Goal: Task Accomplishment & Management: Manage account settings

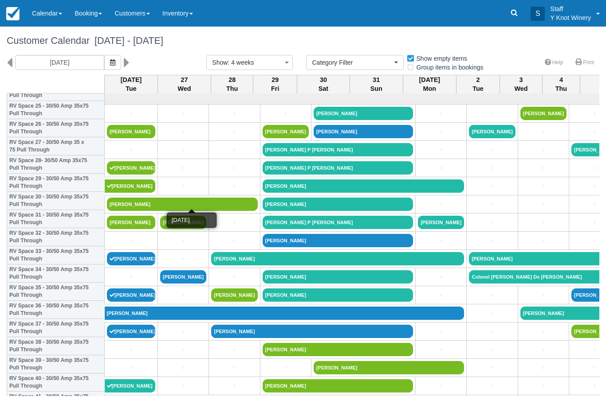
select select
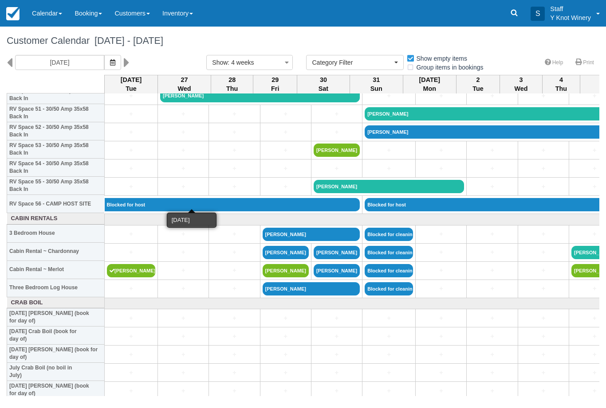
scroll to position [946, 0]
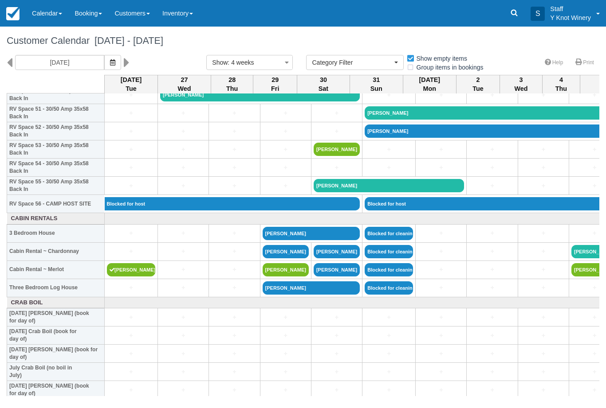
click at [129, 256] on link "+" at bounding box center [131, 251] width 48 height 9
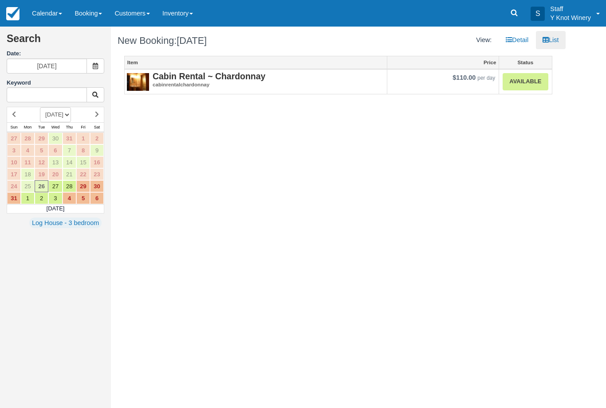
click at [46, 16] on link "Calendar" at bounding box center [47, 13] width 43 height 27
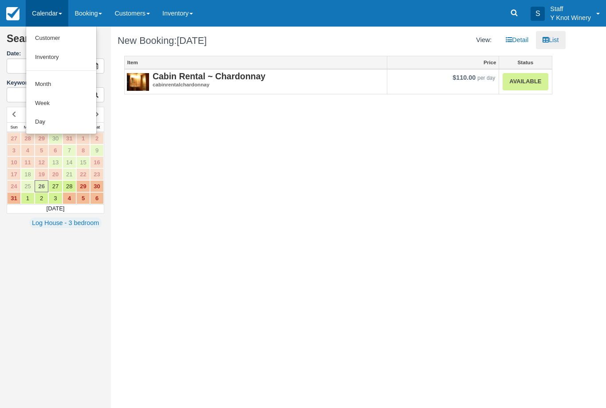
click at [47, 36] on link "Customer" at bounding box center [61, 38] width 70 height 19
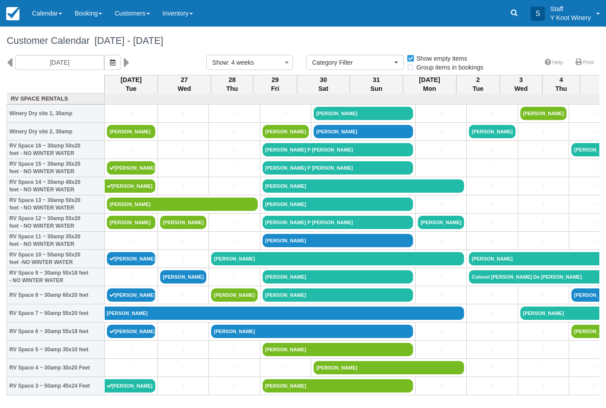
select select
click at [135, 266] on link "[PERSON_NAME]" at bounding box center [131, 258] width 48 height 13
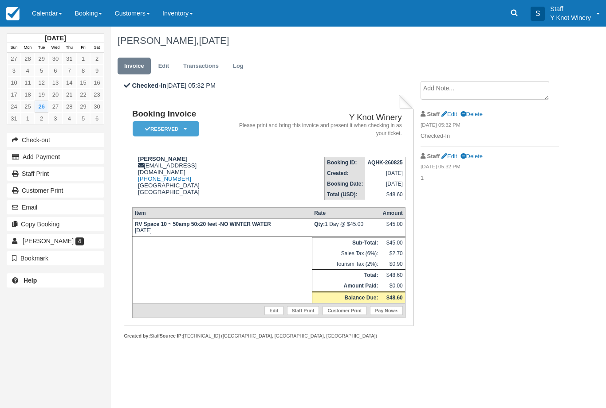
click at [83, 133] on button "Check-out" at bounding box center [56, 140] width 98 height 14
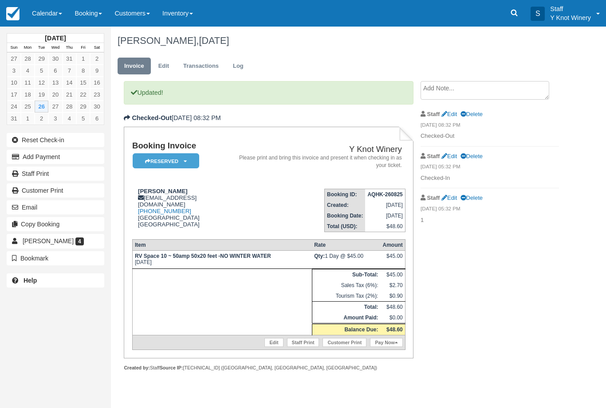
click at [172, 155] on em "Reserved" at bounding box center [166, 161] width 67 height 16
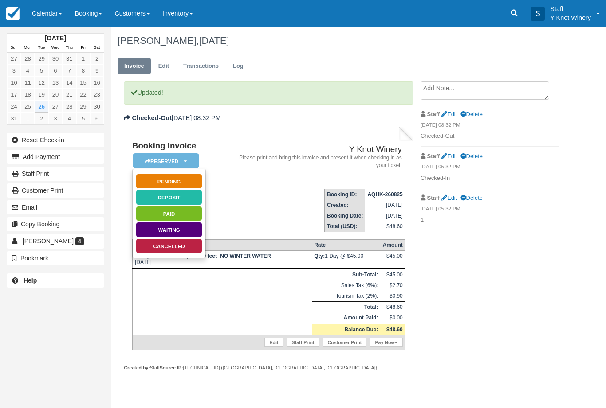
click at [194, 211] on link "Paid" at bounding box center [169, 214] width 67 height 16
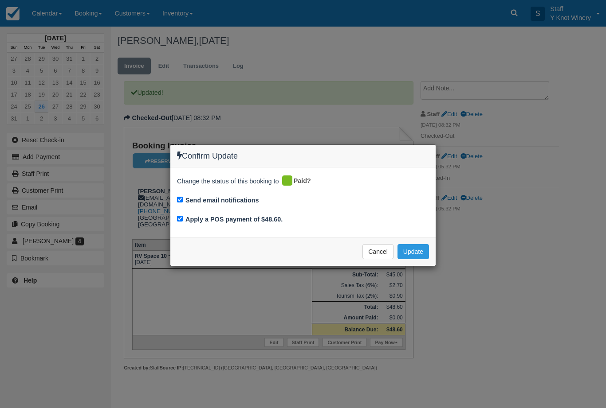
click at [416, 250] on button "Update" at bounding box center [412, 251] width 31 height 15
